Goal: Task Accomplishment & Management: Manage account settings

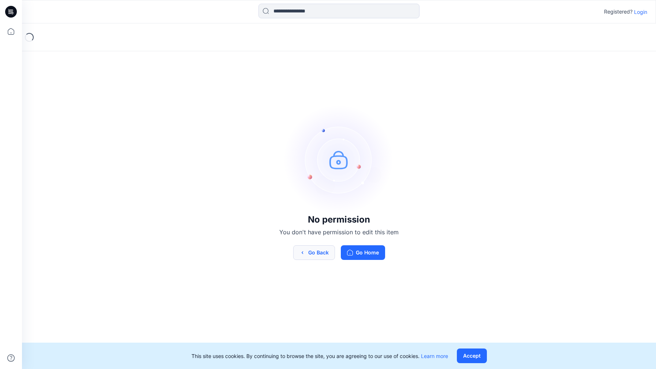
click at [308, 252] on button "Go Back" at bounding box center [314, 252] width 42 height 15
click at [643, 12] on p "Login" at bounding box center [641, 12] width 13 height 8
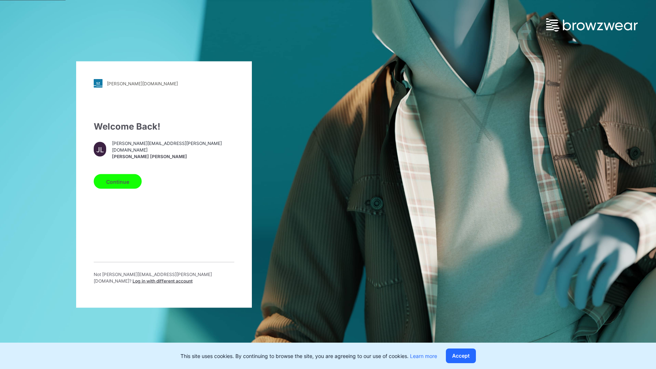
click at [125, 181] on button "Continue" at bounding box center [118, 181] width 48 height 15
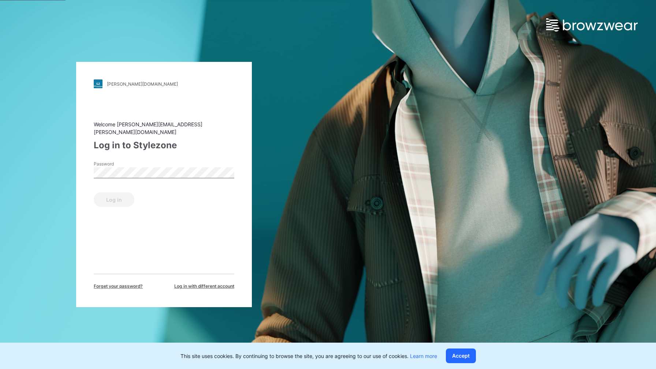
click at [125, 181] on form "Password Log in" at bounding box center [164, 184] width 141 height 46
click at [126, 200] on button "Log in" at bounding box center [114, 199] width 41 height 15
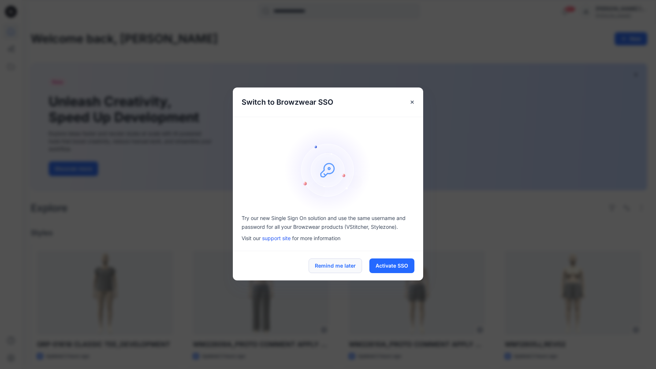
click at [341, 266] on button "Remind me later" at bounding box center [335, 266] width 53 height 15
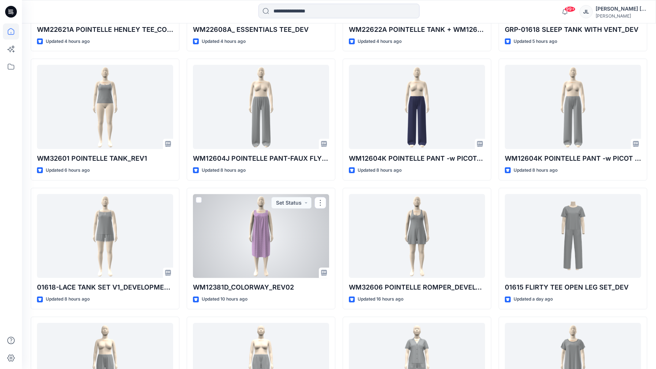
scroll to position [444, 0]
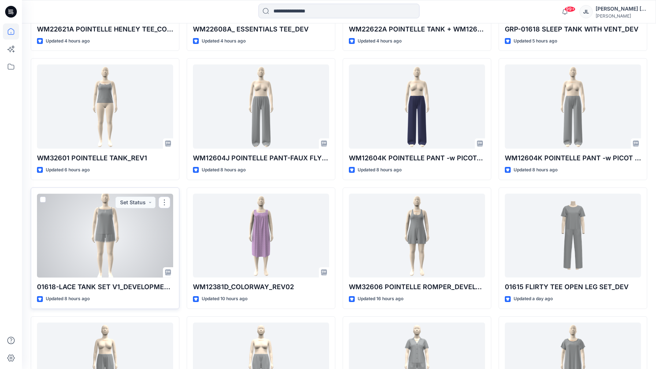
click at [160, 273] on div at bounding box center [105, 236] width 136 height 84
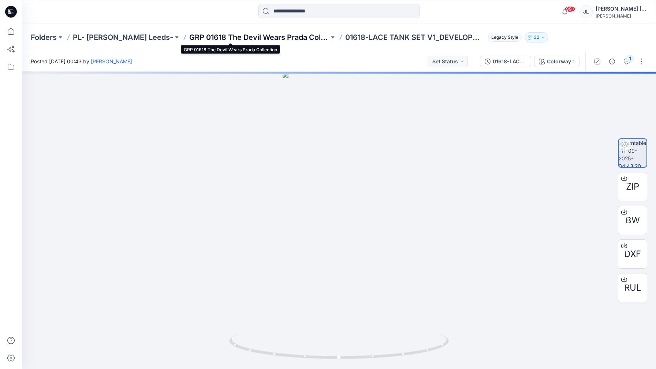
click at [274, 37] on p "GRP 01618 The Devil Wears Prada Collection" at bounding box center [259, 37] width 140 height 10
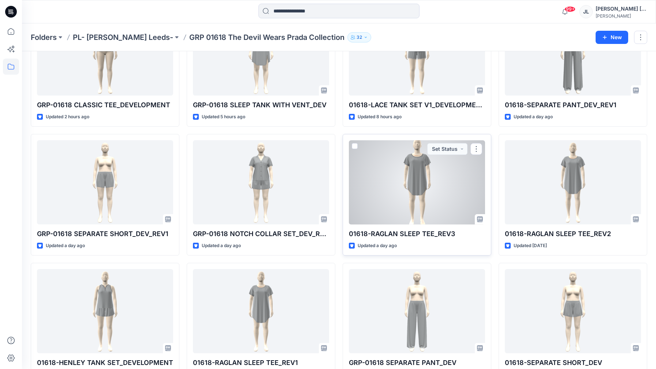
scroll to position [127, 0]
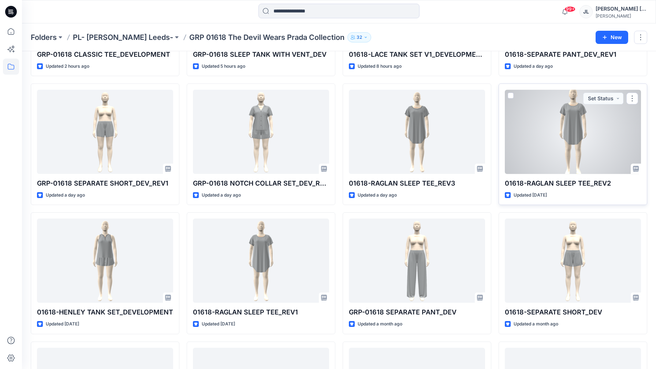
click at [569, 146] on div at bounding box center [573, 132] width 136 height 84
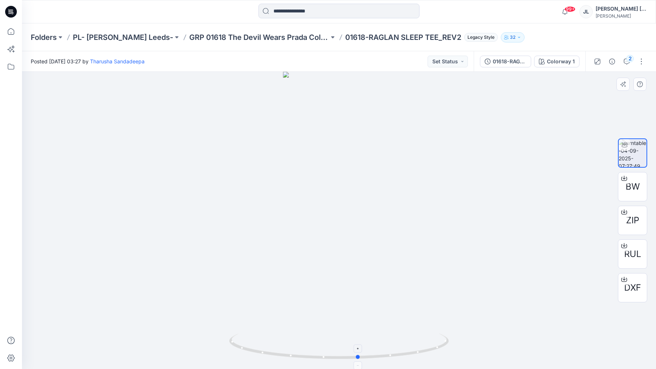
drag, startPoint x: 333, startPoint y: 360, endPoint x: 353, endPoint y: 357, distance: 20.0
click at [353, 357] on icon at bounding box center [340, 347] width 222 height 27
click at [458, 62] on button "Set Status" at bounding box center [448, 62] width 40 height 12
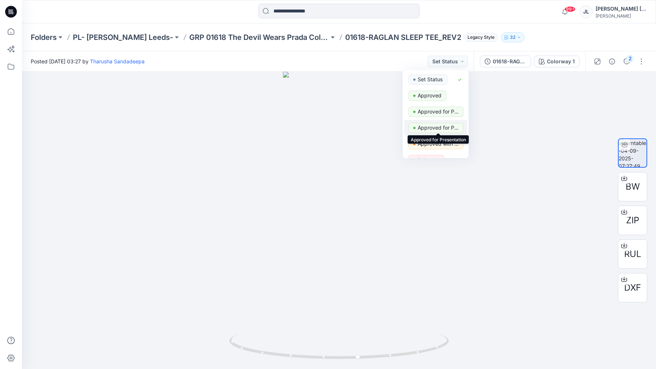
click at [446, 127] on p "Approved for Presentation" at bounding box center [438, 128] width 41 height 10
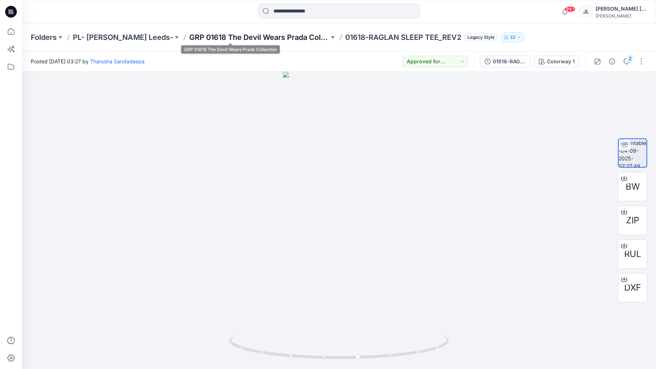
click at [265, 39] on p "GRP 01618 The Devil Wears Prada Collection" at bounding box center [259, 37] width 140 height 10
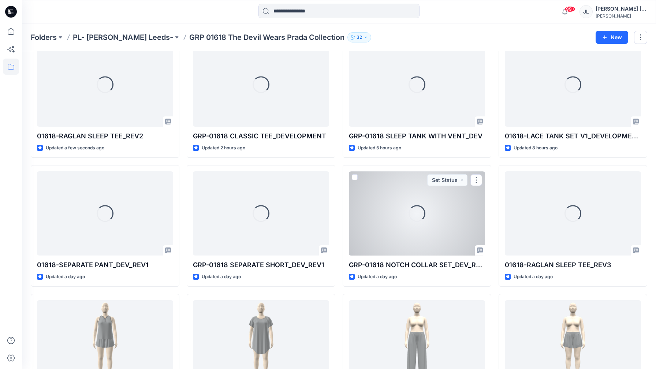
scroll to position [49, 0]
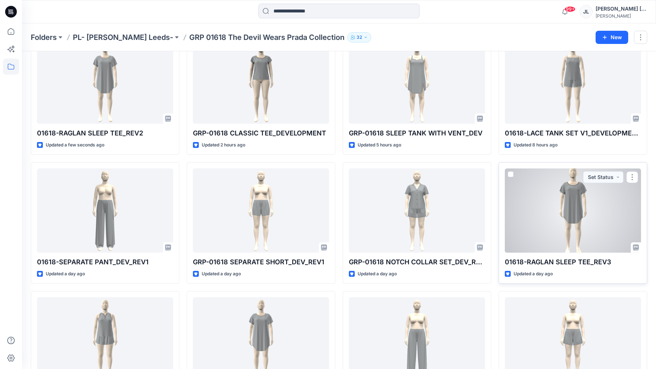
click at [574, 224] on div at bounding box center [573, 211] width 136 height 84
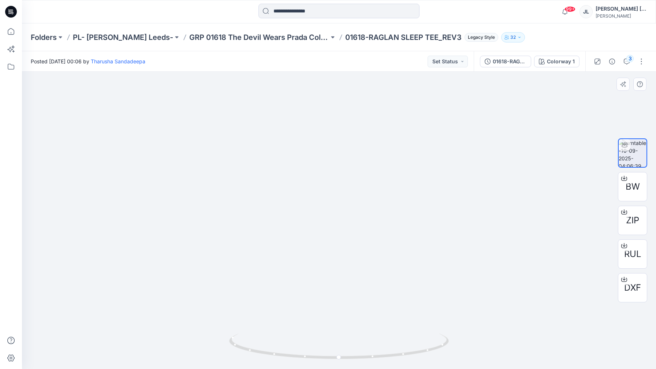
drag, startPoint x: 317, startPoint y: 275, endPoint x: 318, endPoint y: 257, distance: 18.7
click at [318, 257] on img at bounding box center [339, 205] width 124 height 328
click at [455, 60] on button "Set Status" at bounding box center [448, 62] width 40 height 12
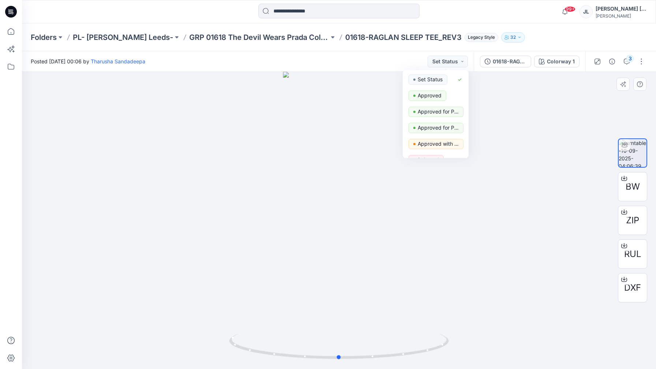
click at [342, 192] on div at bounding box center [339, 220] width 635 height 297
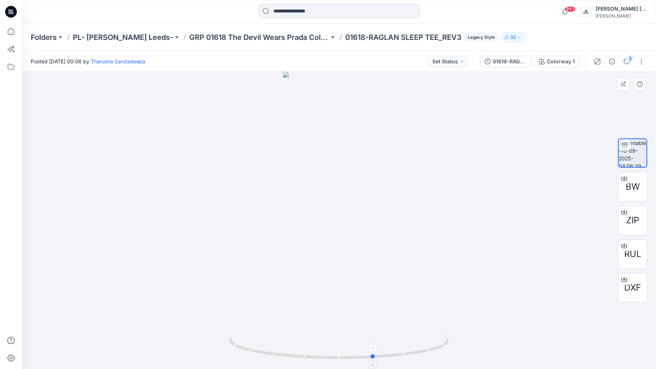
drag, startPoint x: 275, startPoint y: 353, endPoint x: 311, endPoint y: 346, distance: 35.9
click at [311, 346] on icon at bounding box center [340, 347] width 222 height 27
click at [452, 62] on button "Set Status" at bounding box center [448, 62] width 40 height 12
click at [435, 93] on p "Approved" at bounding box center [430, 96] width 24 height 10
click at [279, 41] on p "GRP 01618 The Devil Wears Prada Collection" at bounding box center [259, 37] width 140 height 10
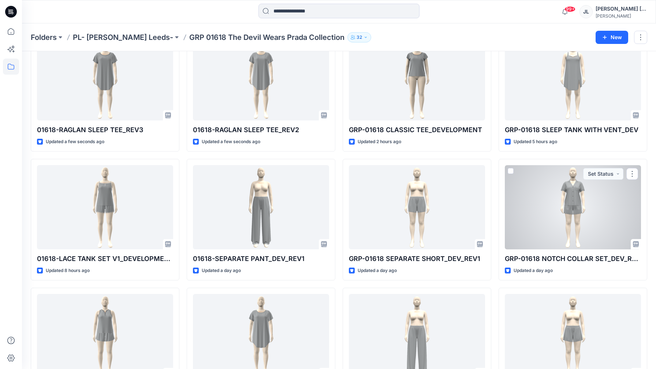
scroll to position [54, 0]
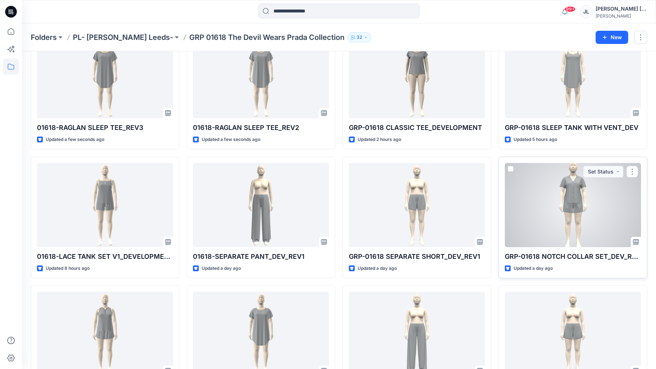
click at [573, 201] on div at bounding box center [573, 205] width 136 height 84
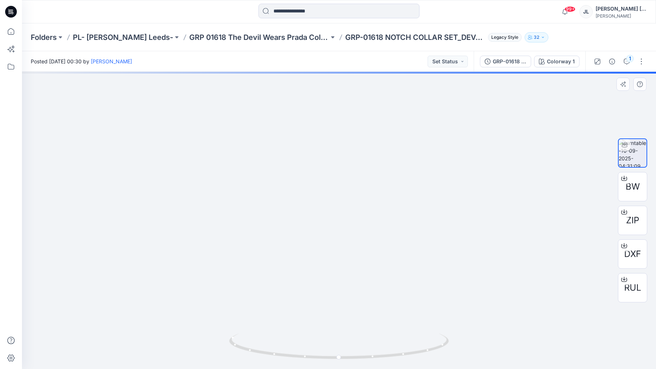
drag, startPoint x: 365, startPoint y: 148, endPoint x: 359, endPoint y: 261, distance: 113.3
click at [359, 261] on img at bounding box center [340, 207] width 216 height 323
